Goal: Task Accomplishment & Management: Manage account settings

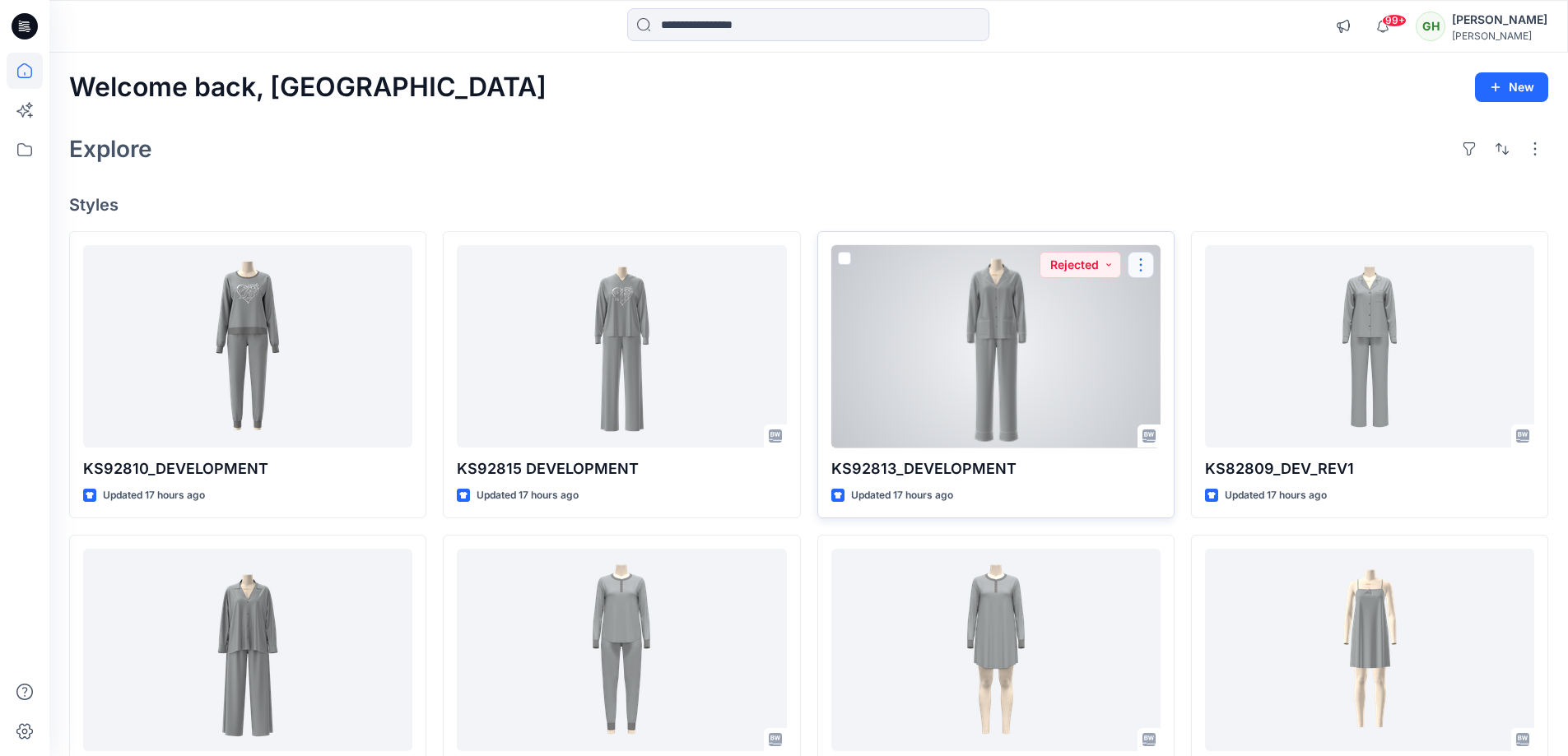
click at [1146, 263] on button "button" at bounding box center [1140, 265] width 26 height 26
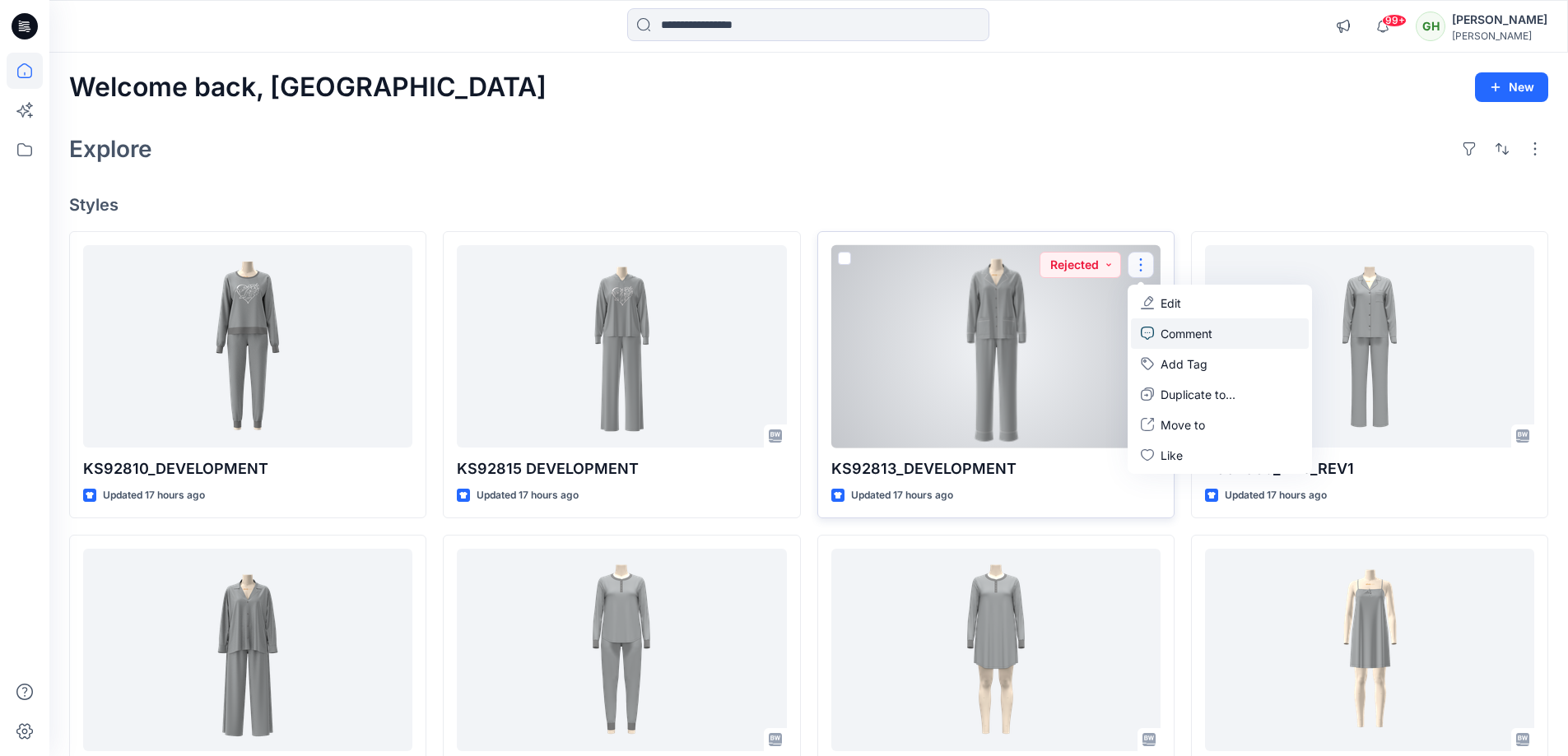
click at [1196, 331] on p "Comment" at bounding box center [1186, 333] width 51 height 17
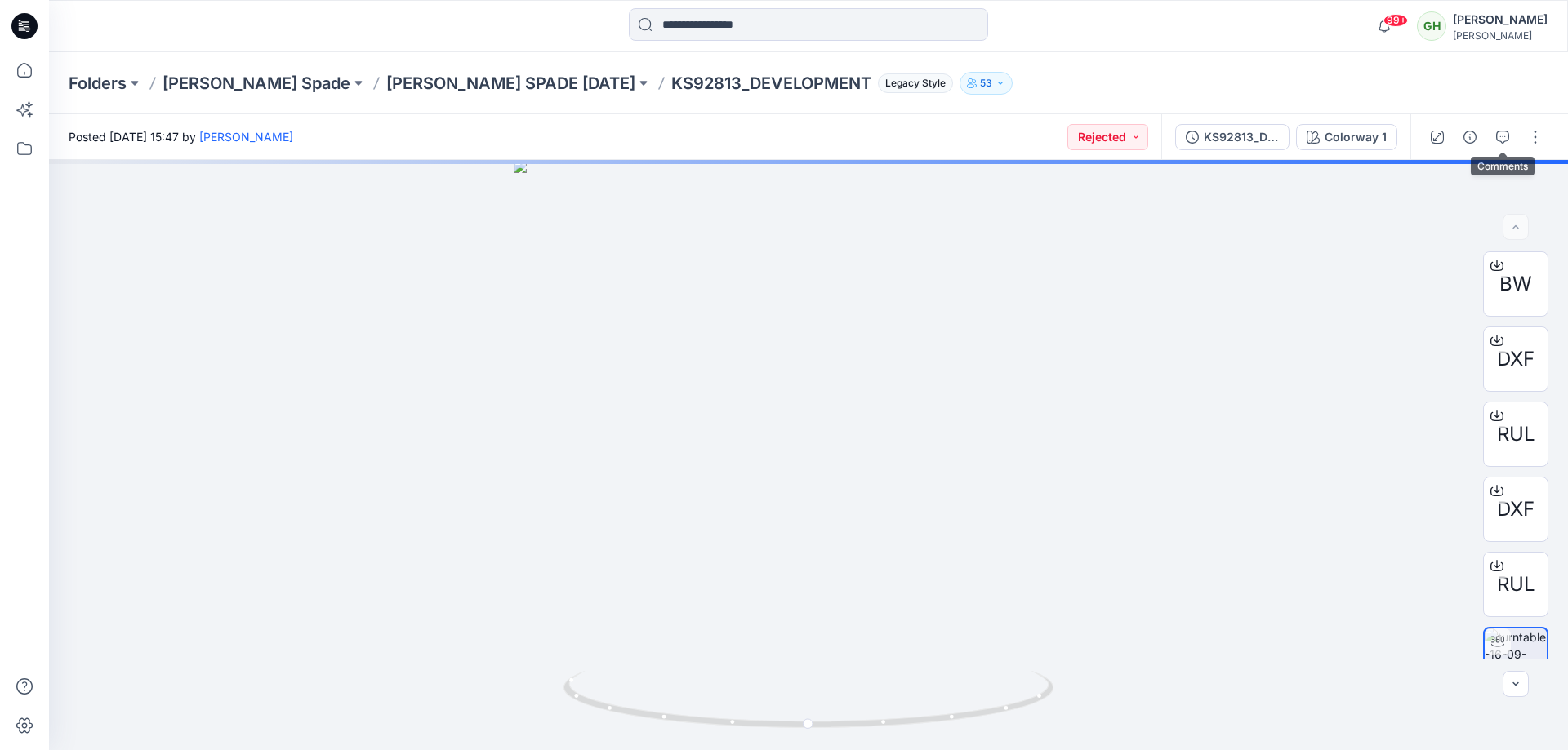
click at [1510, 138] on button "button" at bounding box center [1502, 137] width 26 height 26
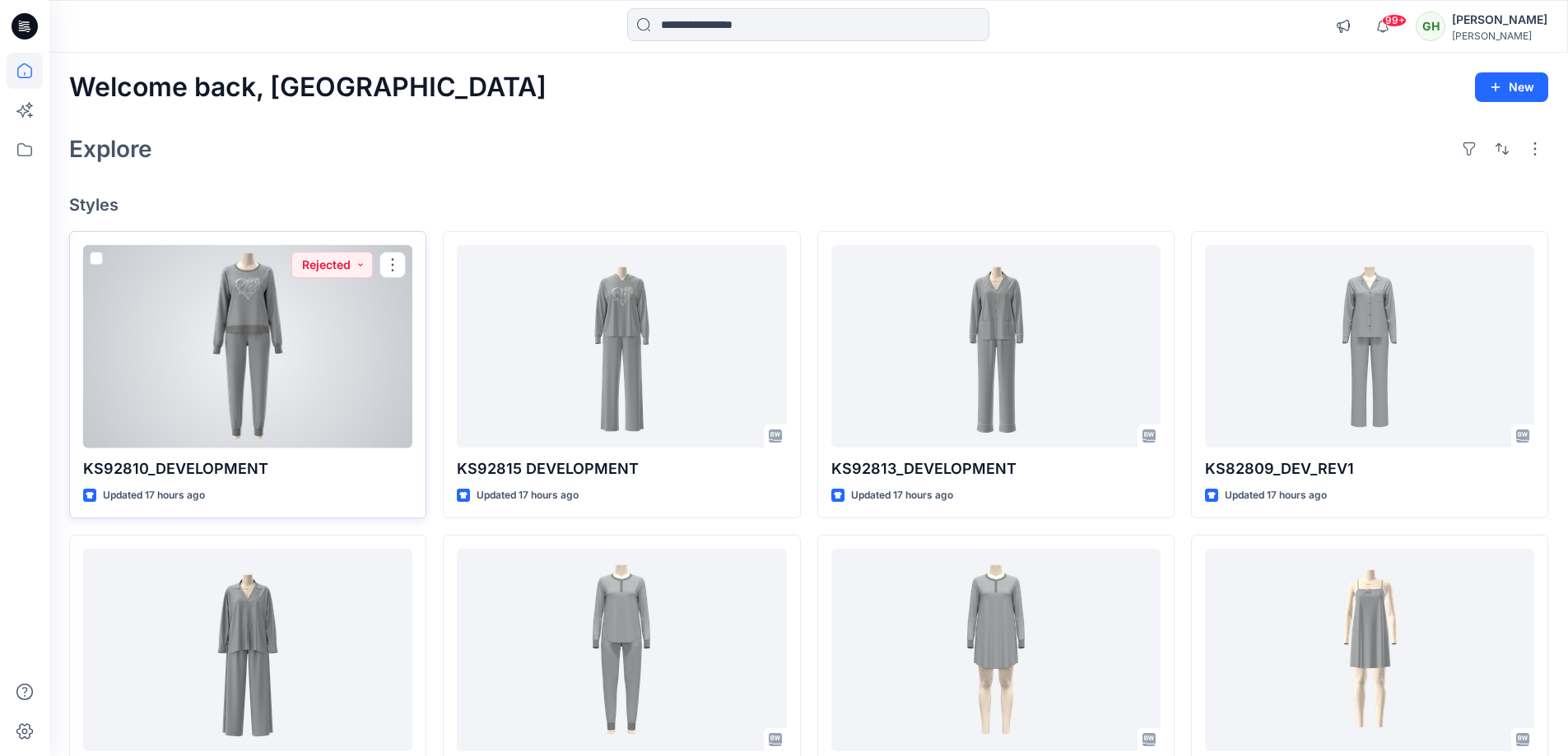
click at [377, 364] on div at bounding box center [248, 347] width 330 height 204
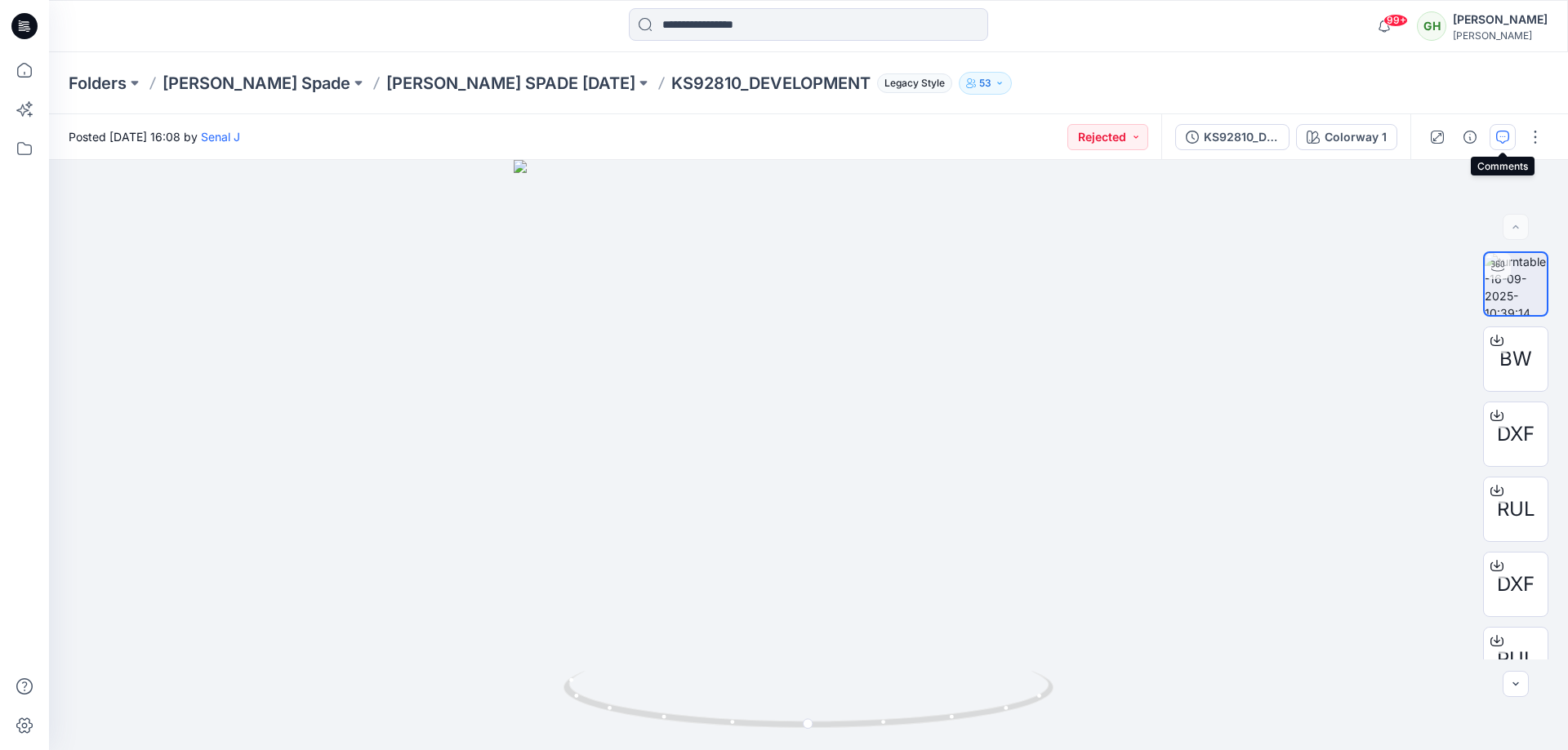
click at [1501, 148] on button "button" at bounding box center [1502, 137] width 26 height 26
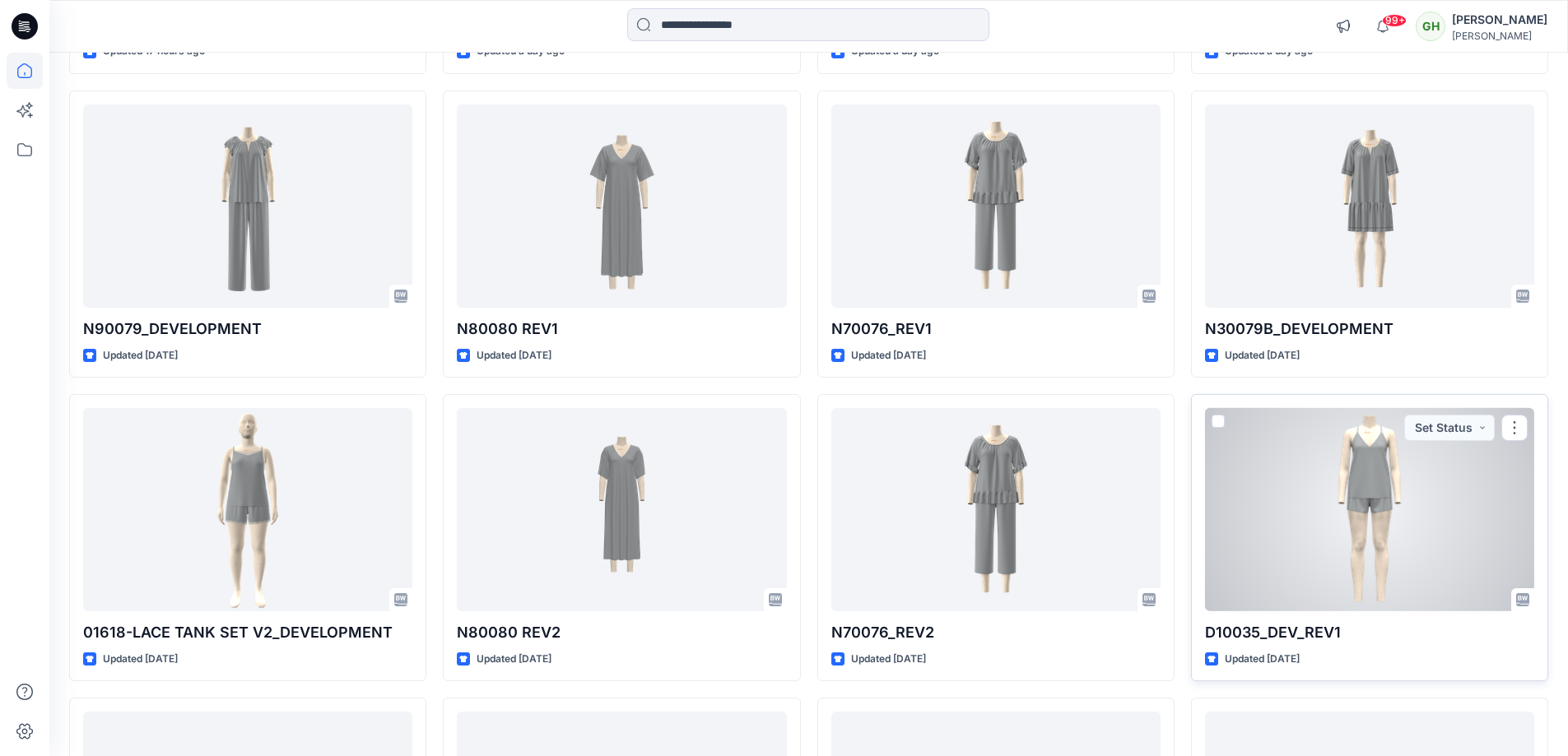
scroll to position [777, 0]
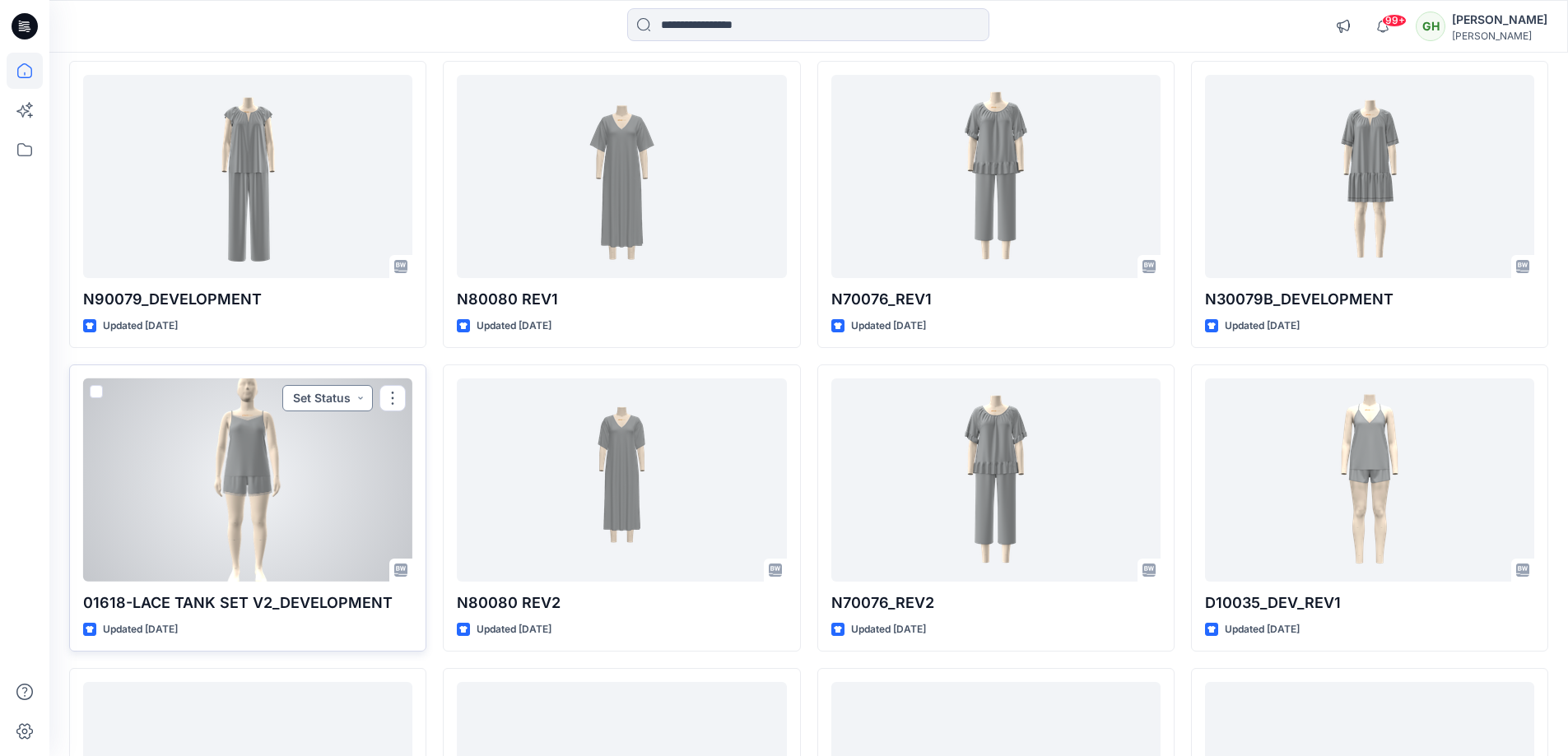
click at [368, 398] on button "Set Status" at bounding box center [327, 397] width 90 height 26
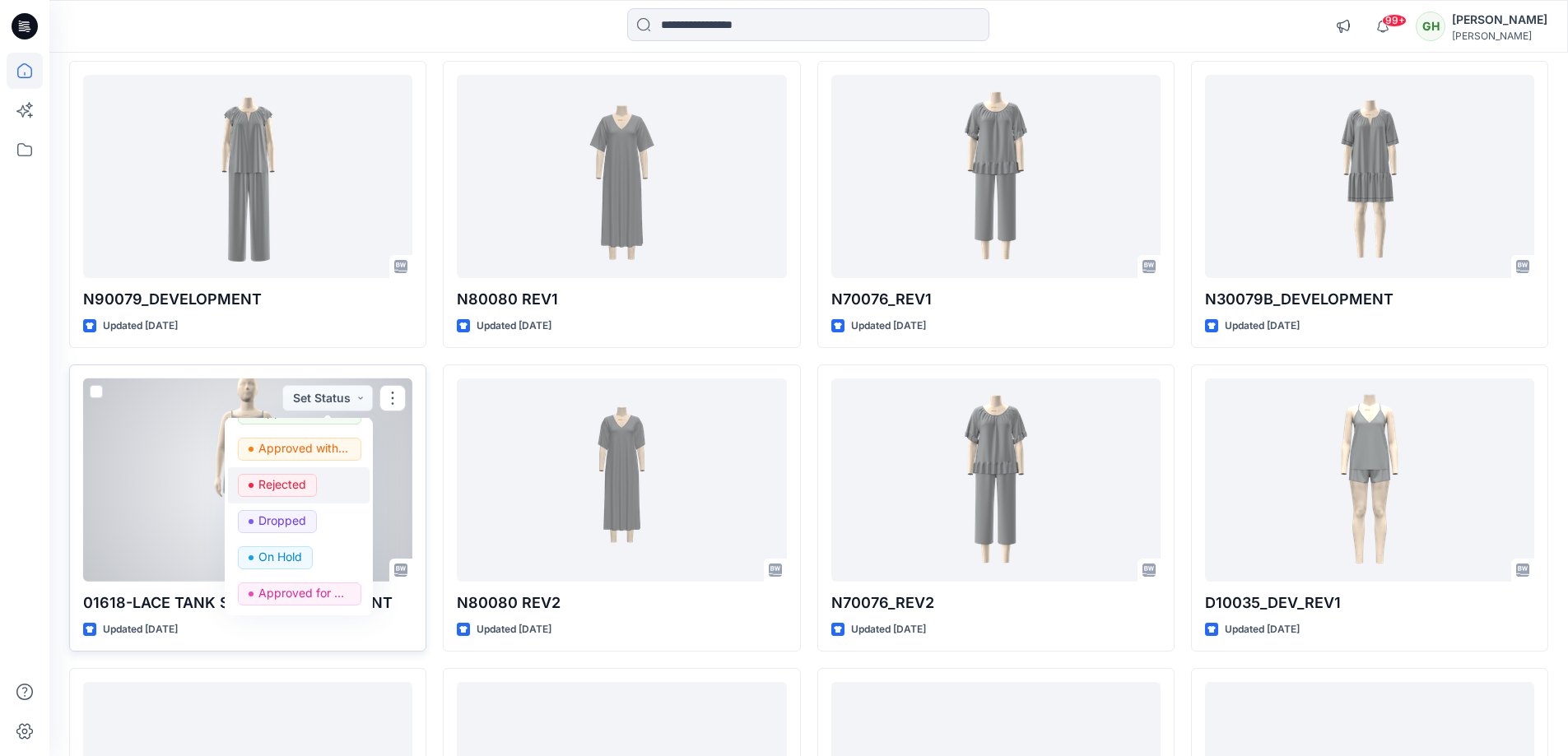
scroll to position [0, 0]
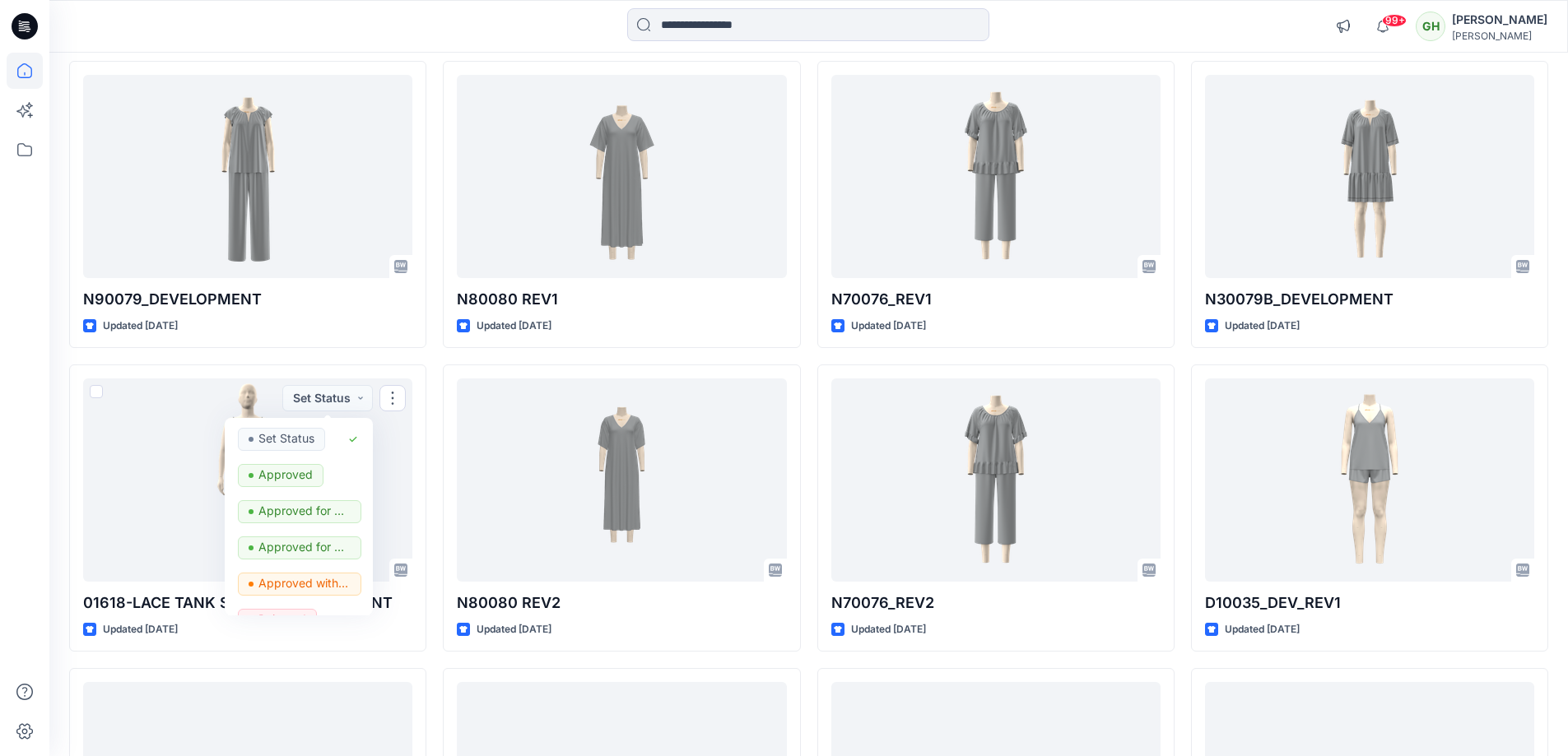
click at [439, 360] on div "KS92810_DEVELOPMENT Updated 17 hours ago D90035_DEVELOPMENT Updated 17 hours ag…" at bounding box center [808, 356] width 1479 height 1806
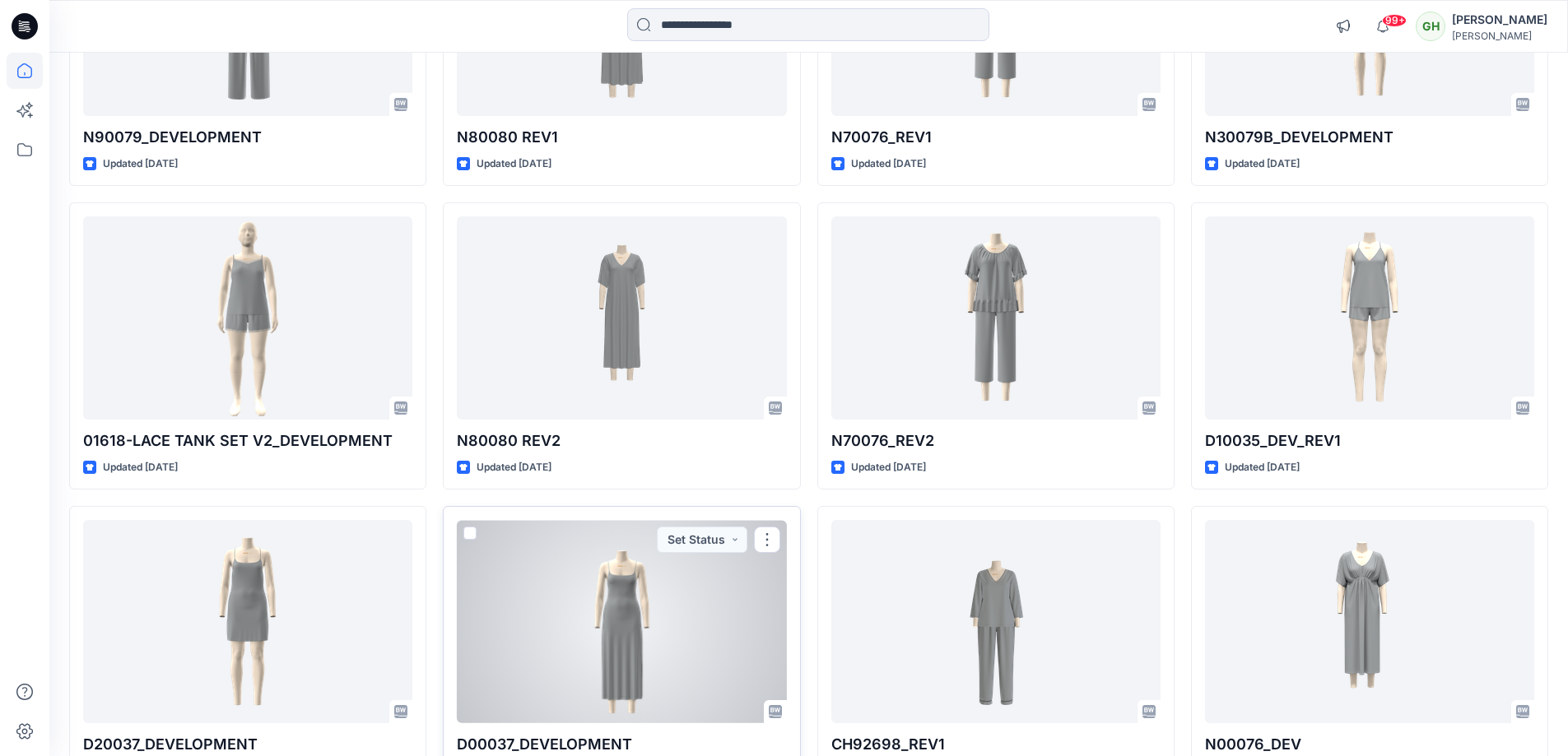
scroll to position [866, 0]
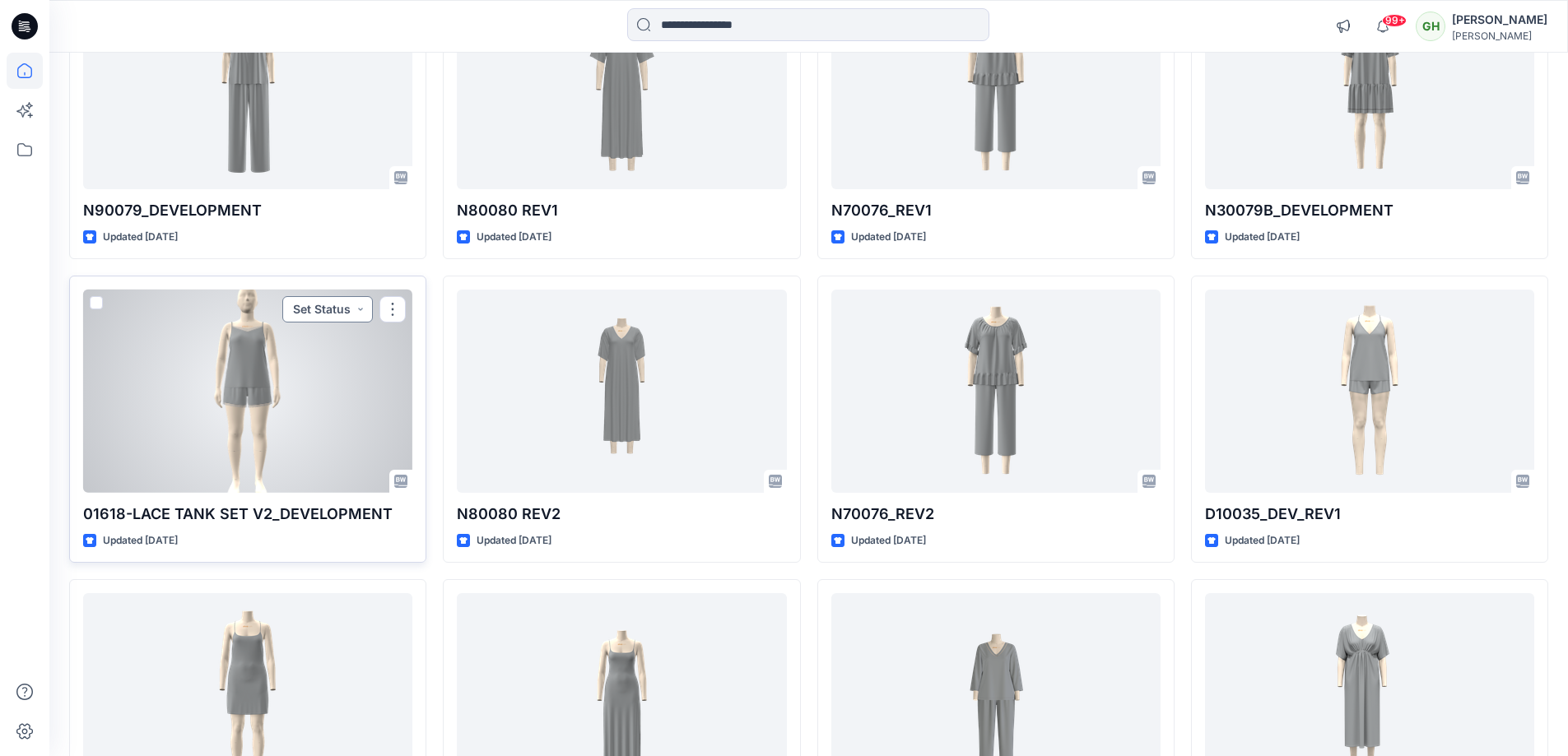
click at [359, 305] on button "Set Status" at bounding box center [327, 309] width 90 height 26
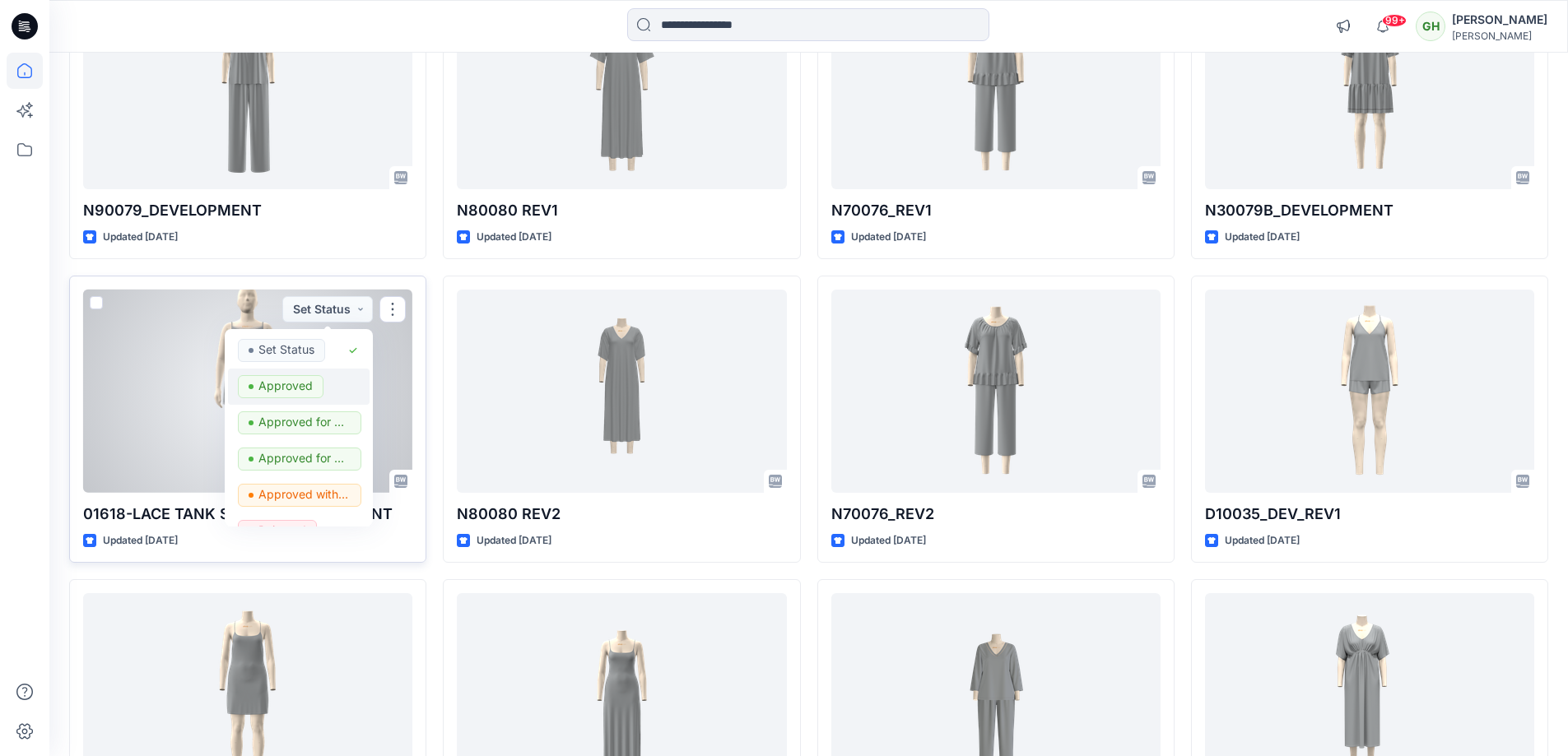
click at [305, 388] on p "Approved" at bounding box center [286, 386] width 54 height 21
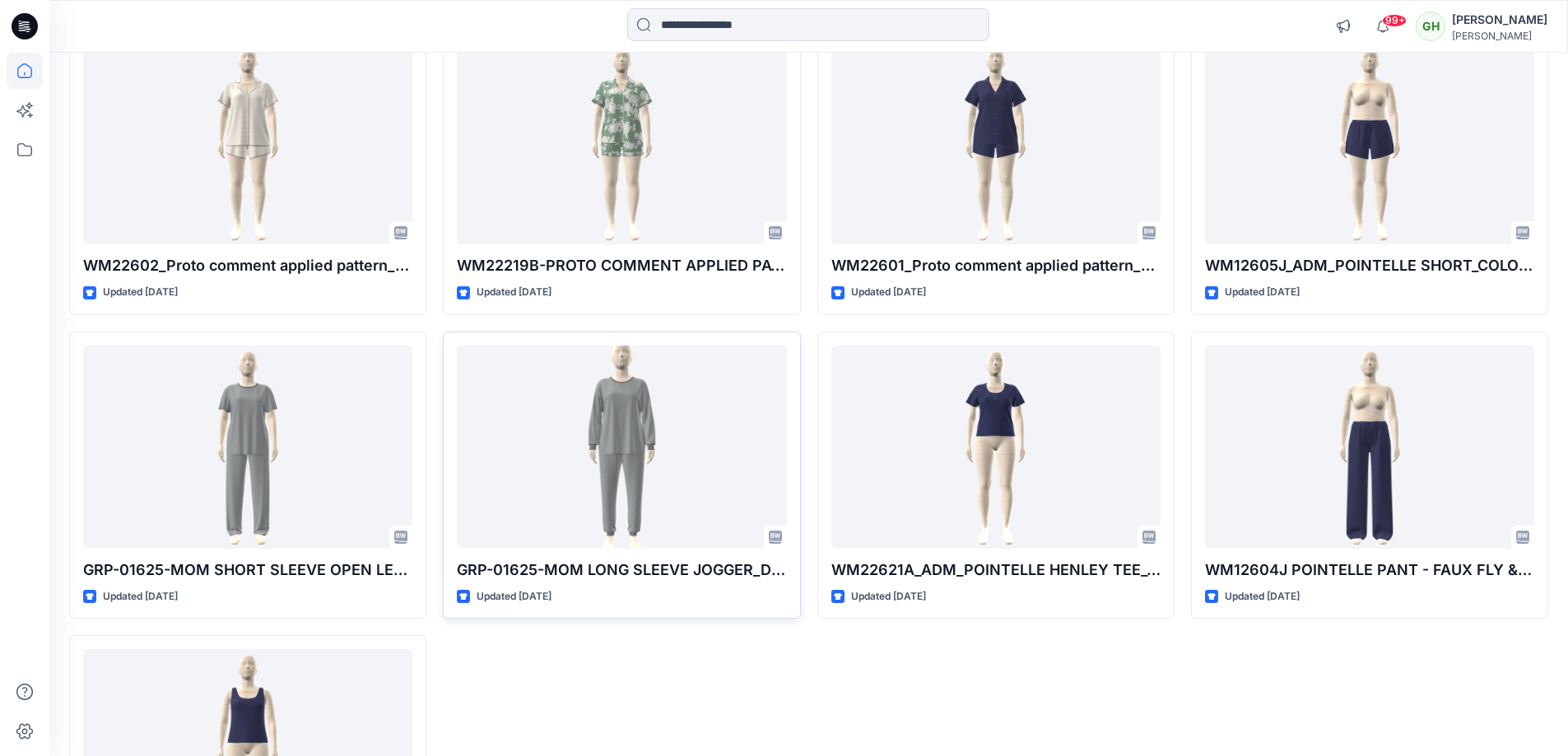
scroll to position [6720, 0]
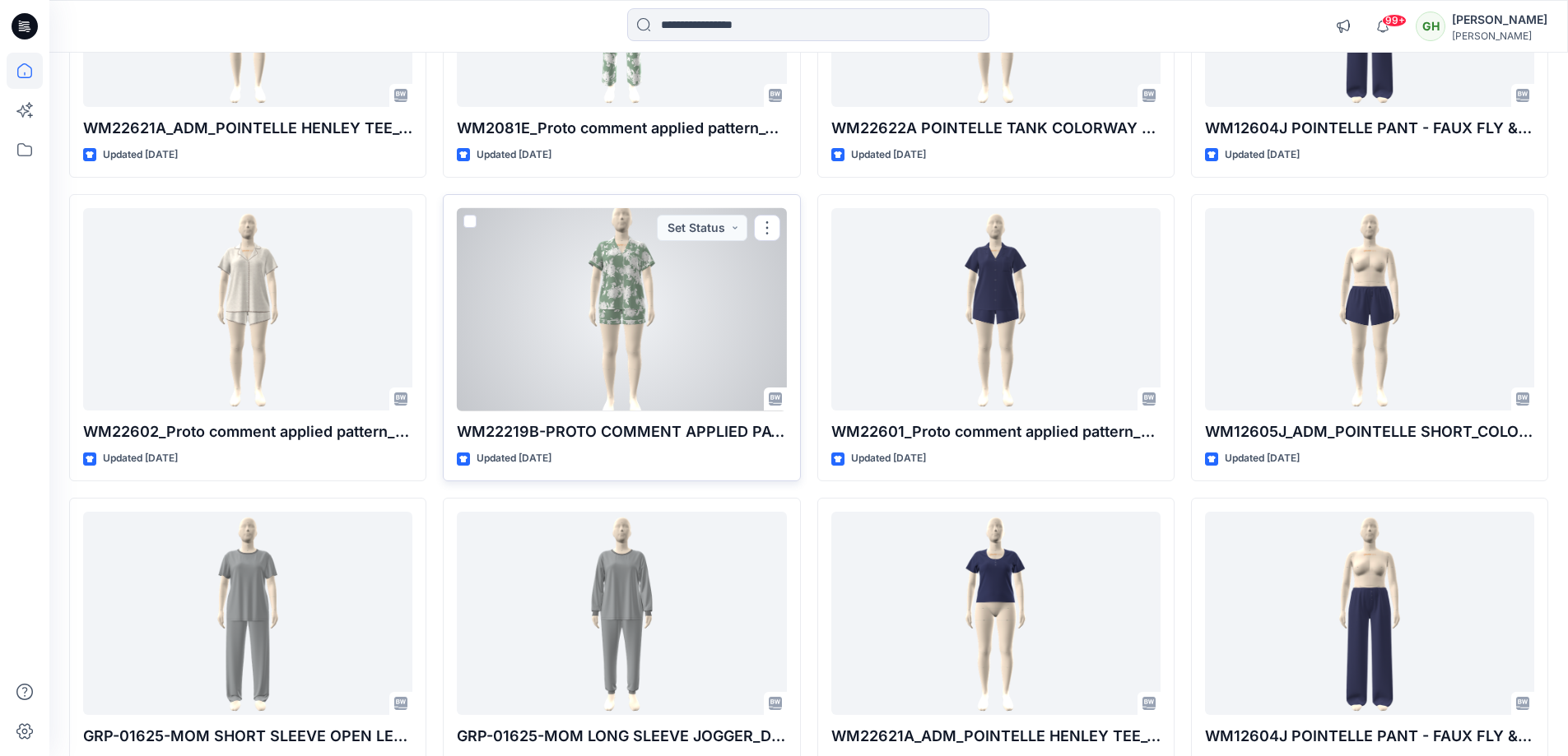
click at [638, 340] on div at bounding box center [622, 310] width 330 height 204
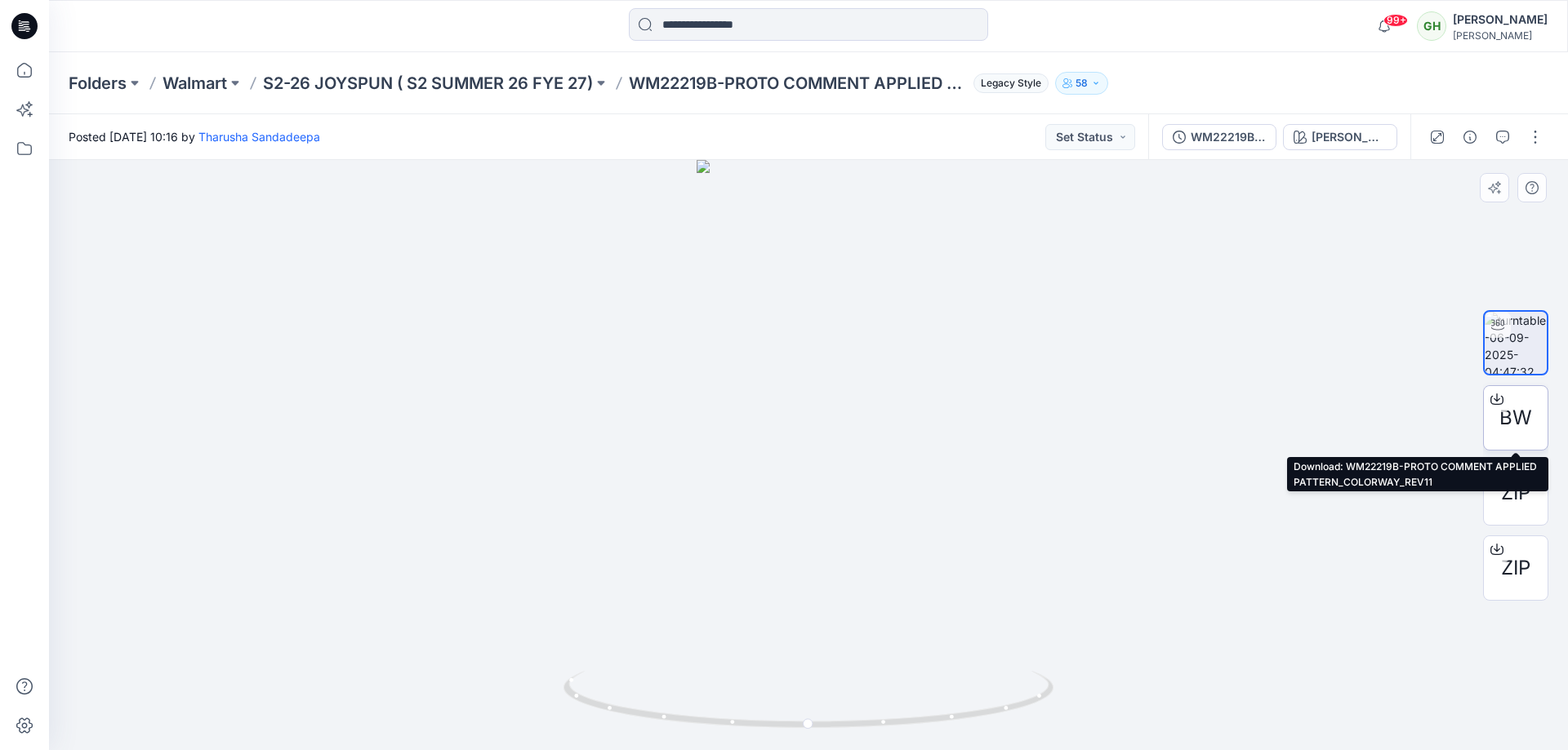
click at [1505, 426] on span "BW" at bounding box center [1516, 417] width 33 height 30
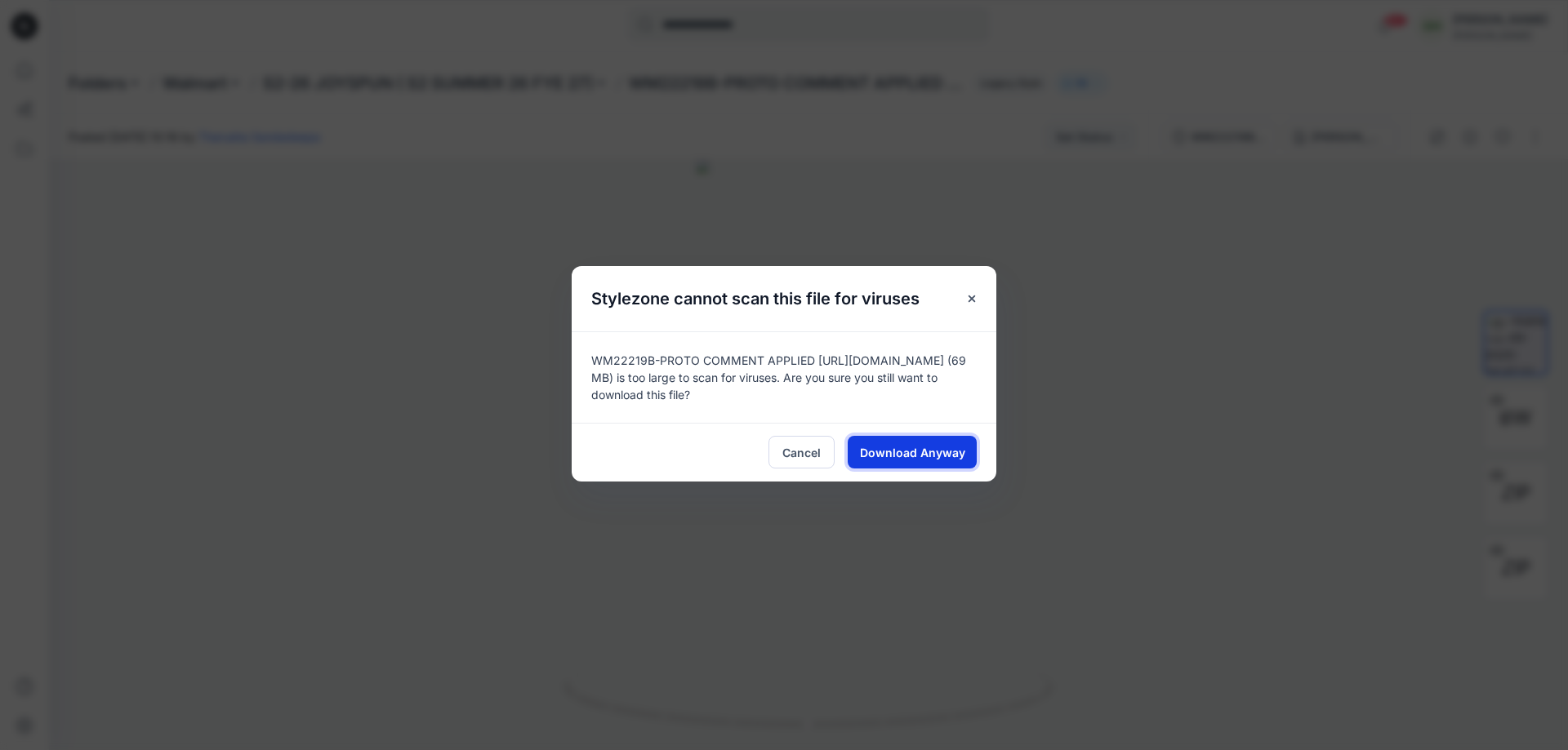
click at [862, 450] on span "Download Anyway" at bounding box center [913, 453] width 106 height 17
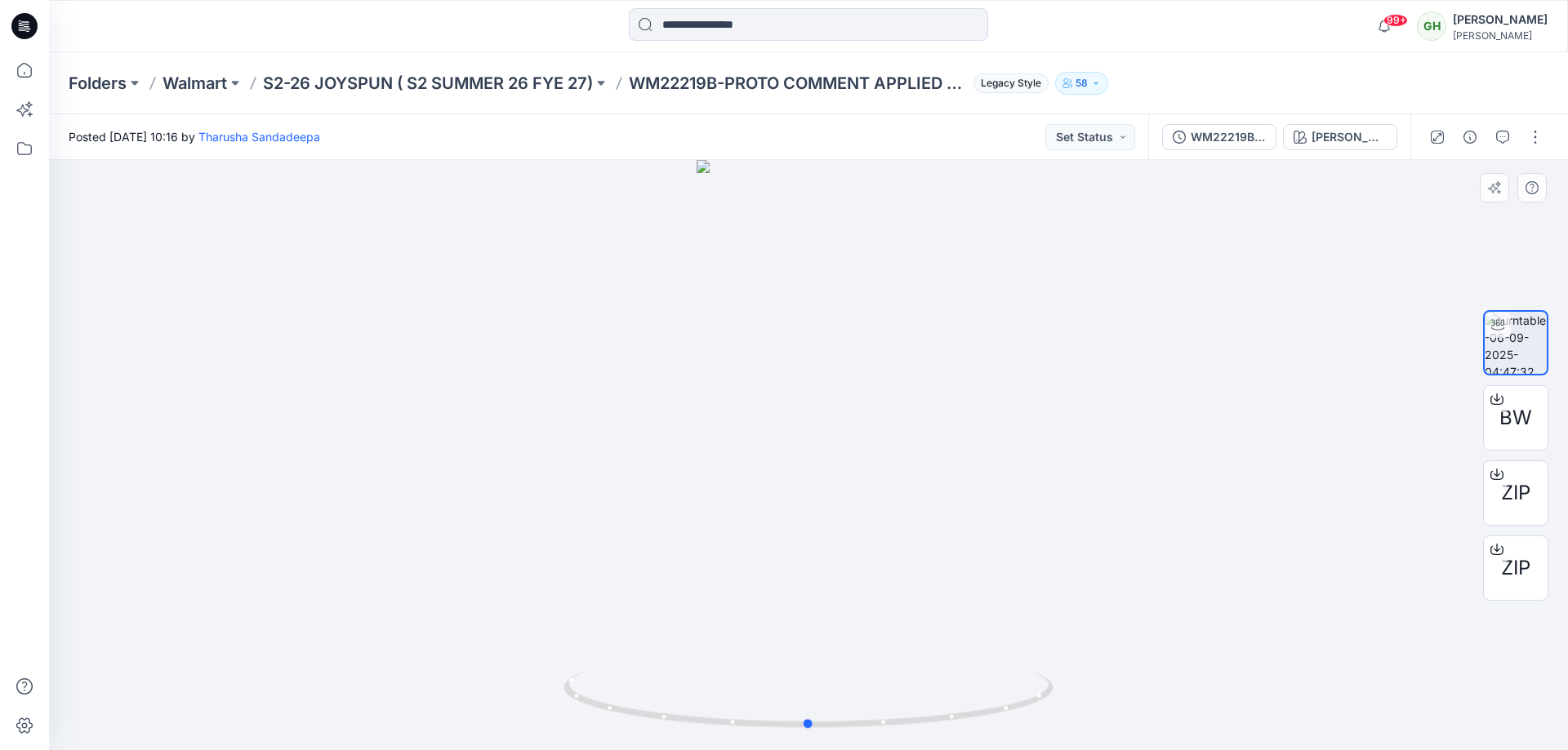
click at [1372, 262] on div at bounding box center [808, 455] width 1519 height 590
click at [1095, 76] on button "58" at bounding box center [1081, 84] width 53 height 23
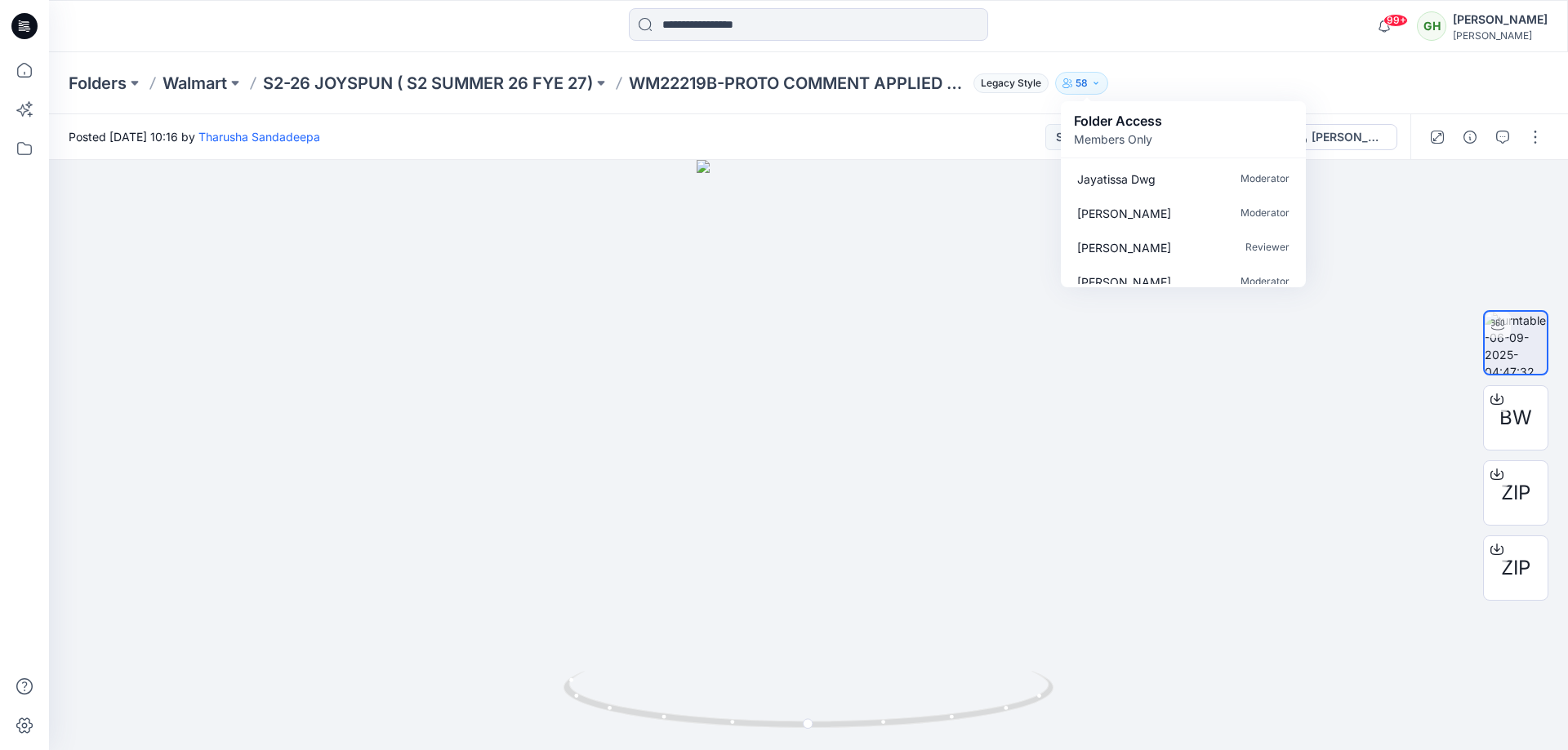
click at [1207, 83] on div "Folders Walmart S2-26 JOYSPUN ( S2 SUMMER 26 FYE 27) WM22219B-PROTO COMMENT APP…" at bounding box center [745, 84] width 1353 height 23
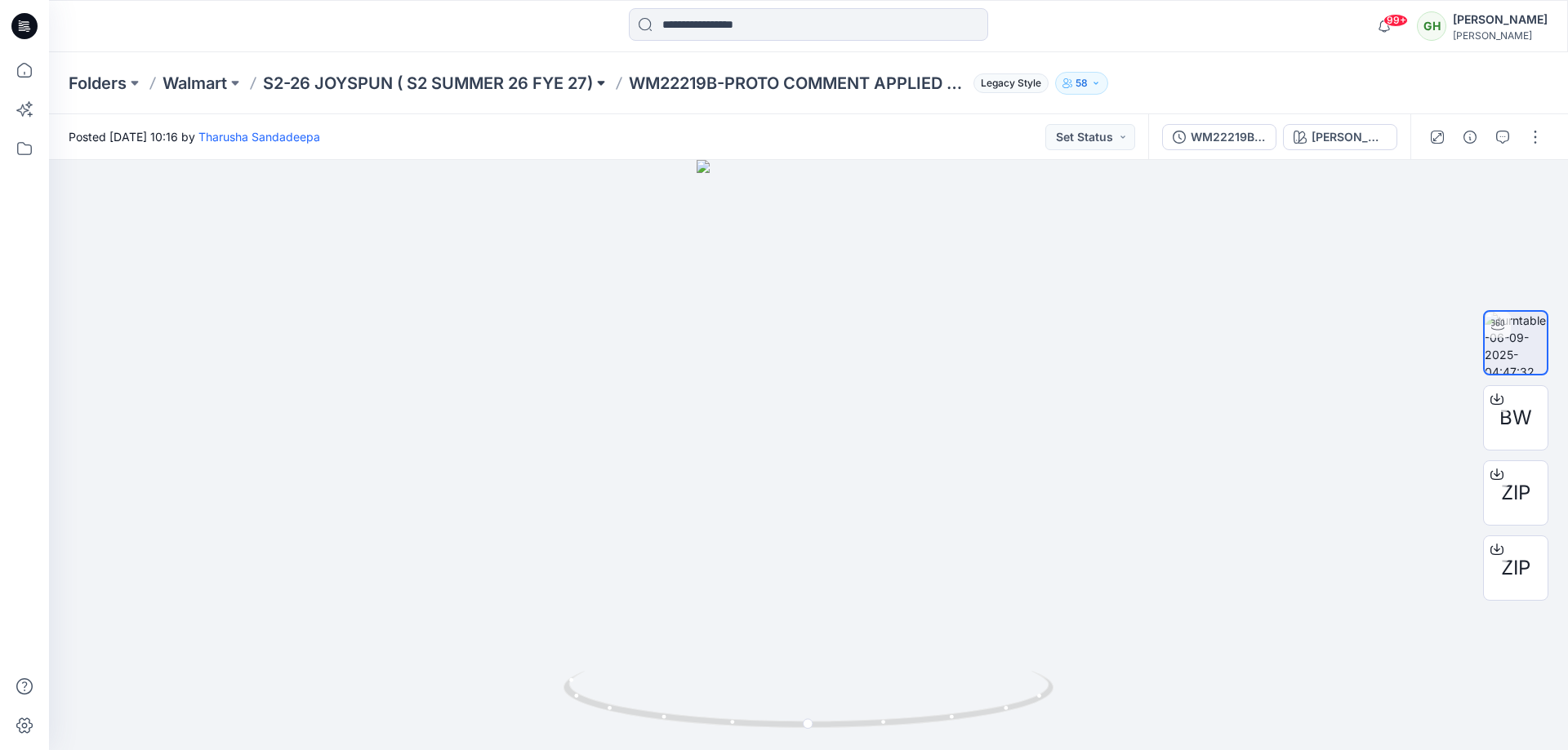
click at [605, 84] on button at bounding box center [600, 84] width 16 height 23
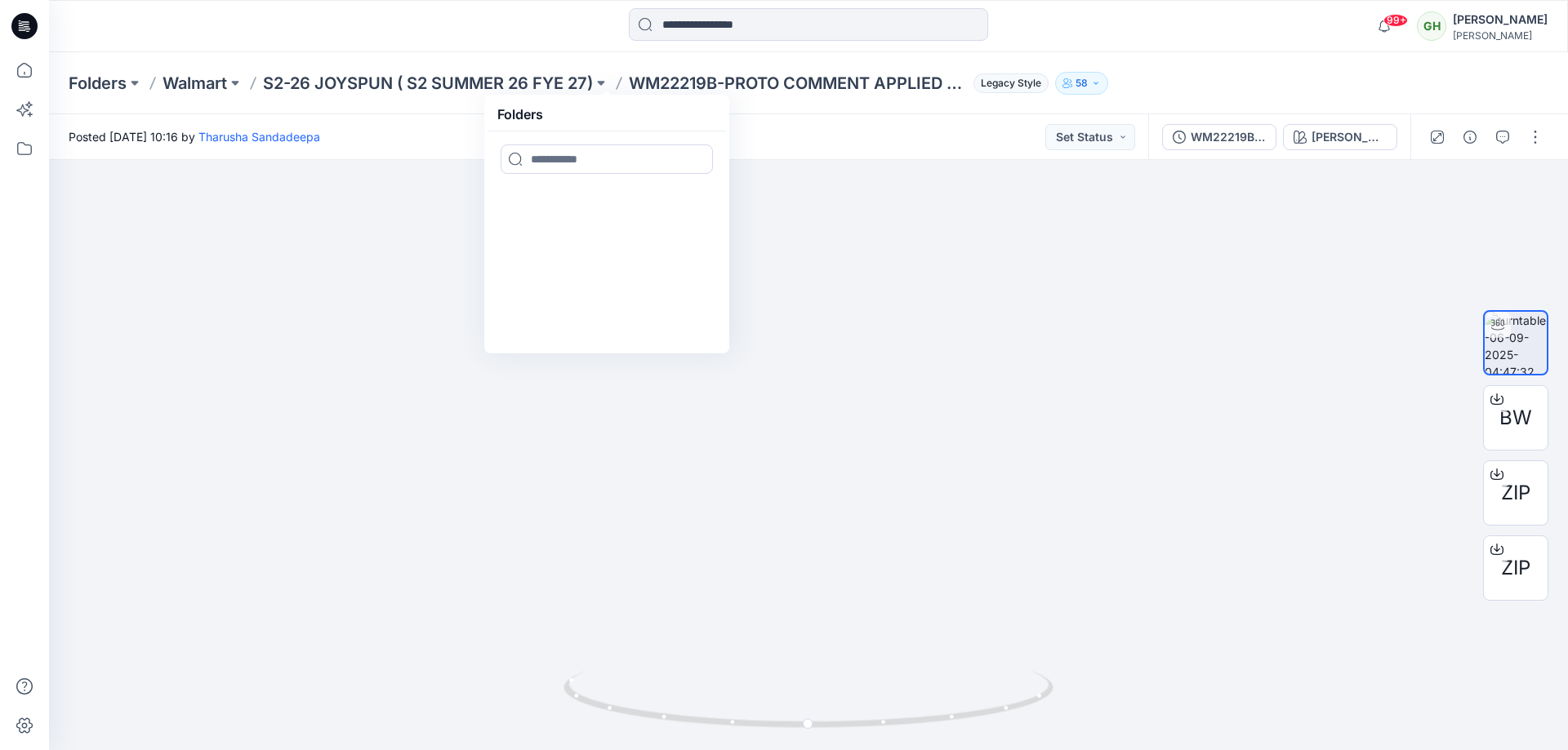
drag, startPoint x: 794, startPoint y: 116, endPoint x: 802, endPoint y: 118, distance: 8.2
click at [799, 117] on div "Posted Saturday, September 06, 2025 10:16 by Tharusha Sandadeepa Set Status" at bounding box center [598, 137] width 1100 height 45
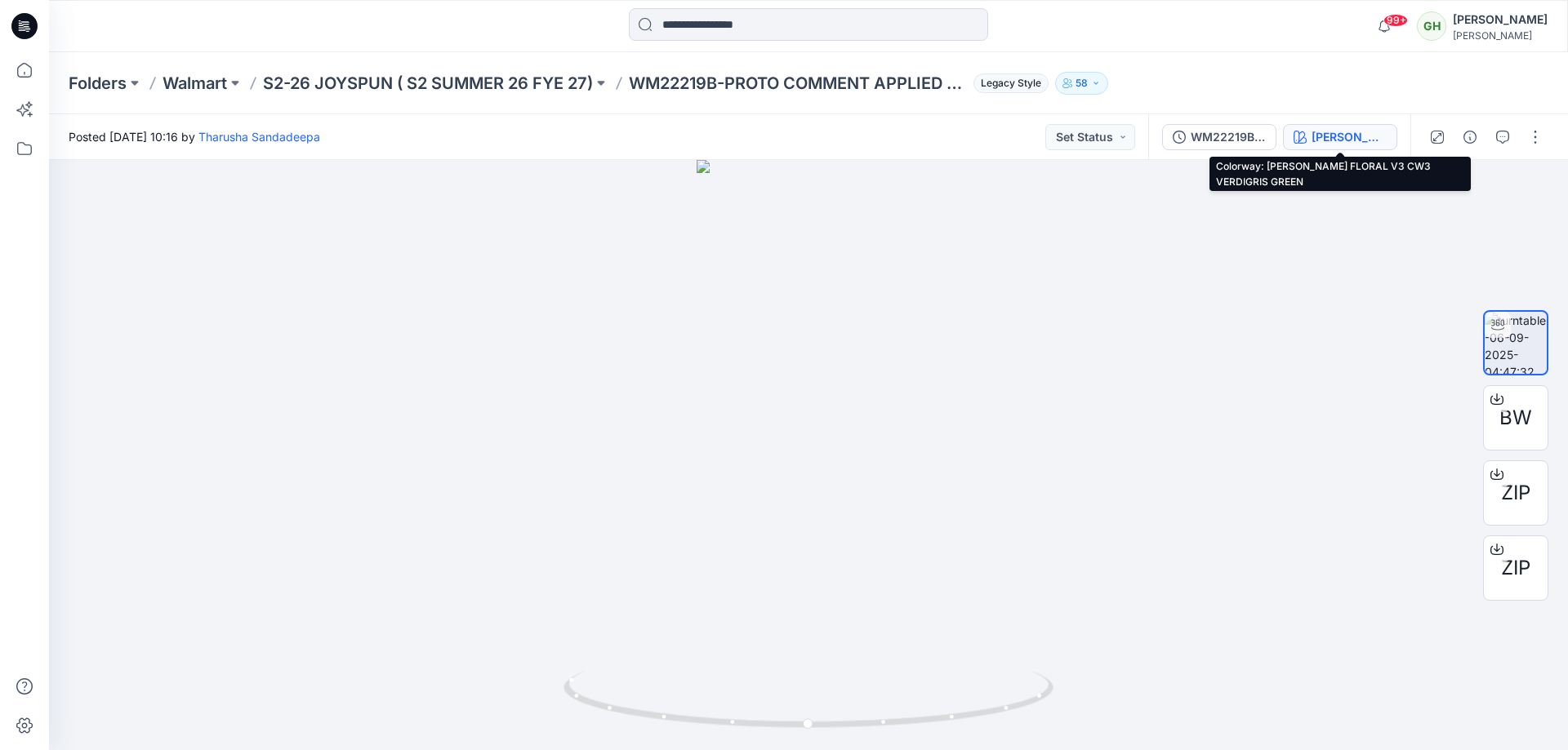
click at [1333, 124] on button "ATHIYA FLORAL V3 CW3 VERDIGRIS GREEN" at bounding box center [1340, 137] width 114 height 26
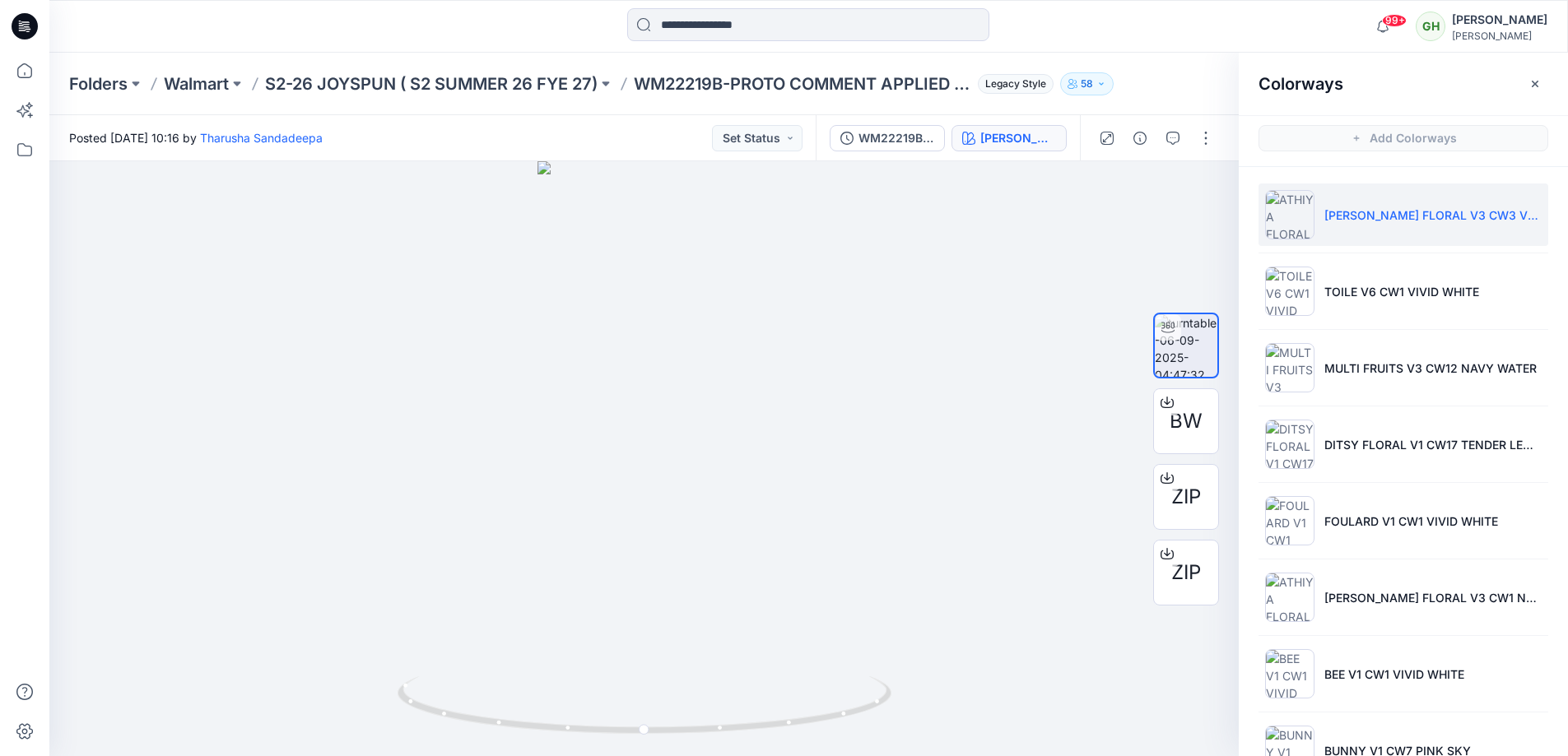
drag, startPoint x: 1326, startPoint y: 226, endPoint x: 1356, endPoint y: 107, distance: 122.7
click at [1356, 107] on div "Colorways" at bounding box center [1404, 83] width 330 height 62
drag, startPoint x: 1361, startPoint y: 232, endPoint x: 885, endPoint y: 137, distance: 485.4
click at [885, 137] on div "WM22219B-PROTO COMMENT APPLIED PATTERN_COLORWAY_REV11" at bounding box center [896, 138] width 76 height 18
